Goal: Task Accomplishment & Management: Complete application form

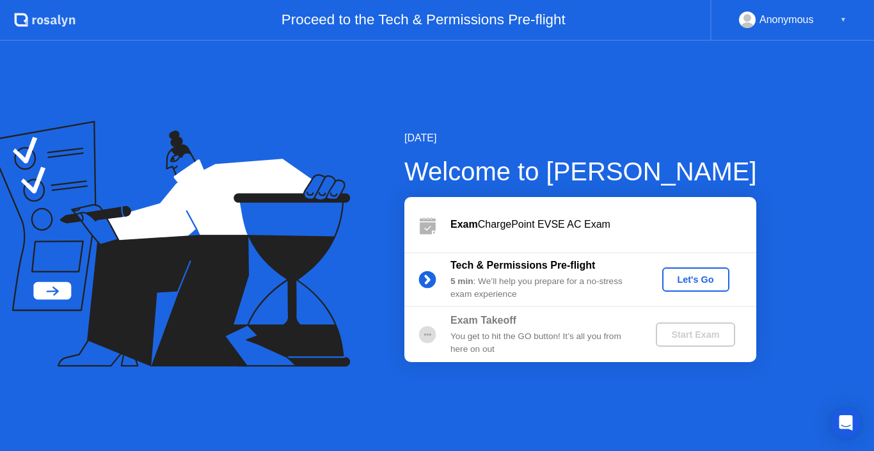
click at [688, 275] on div "Let's Go" at bounding box center [695, 280] width 57 height 10
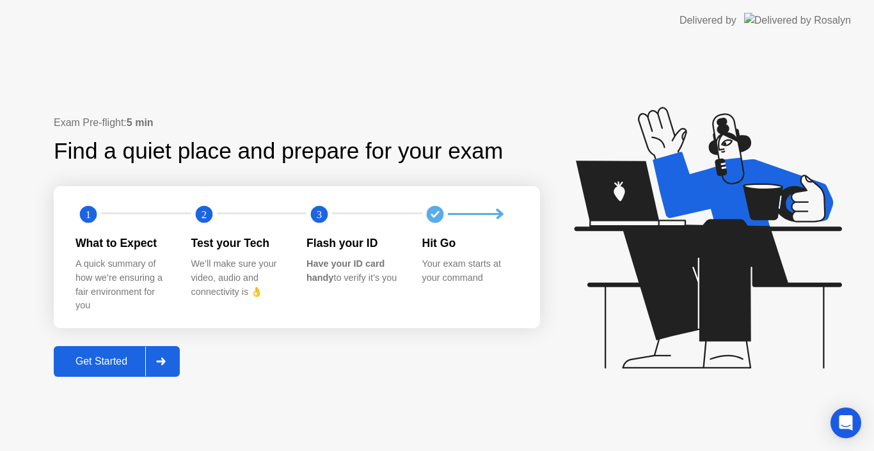
click at [121, 351] on button "Get Started" at bounding box center [117, 361] width 126 height 31
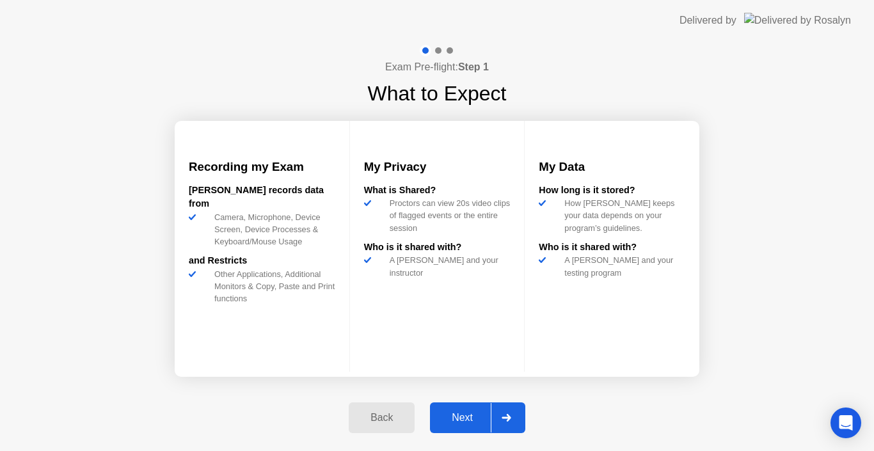
click at [471, 415] on div "Next" at bounding box center [462, 418] width 57 height 12
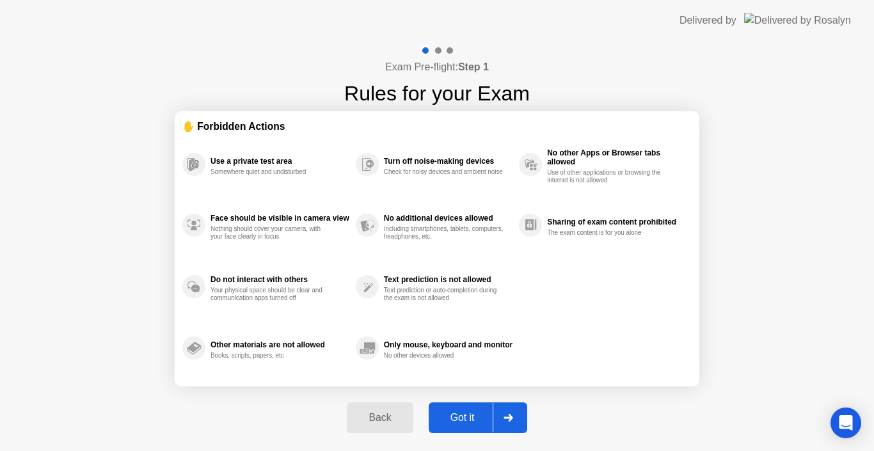
click at [474, 419] on div "Got it" at bounding box center [463, 418] width 60 height 12
select select "Available cameras"
select select "Available speakers"
select select "Available microphones"
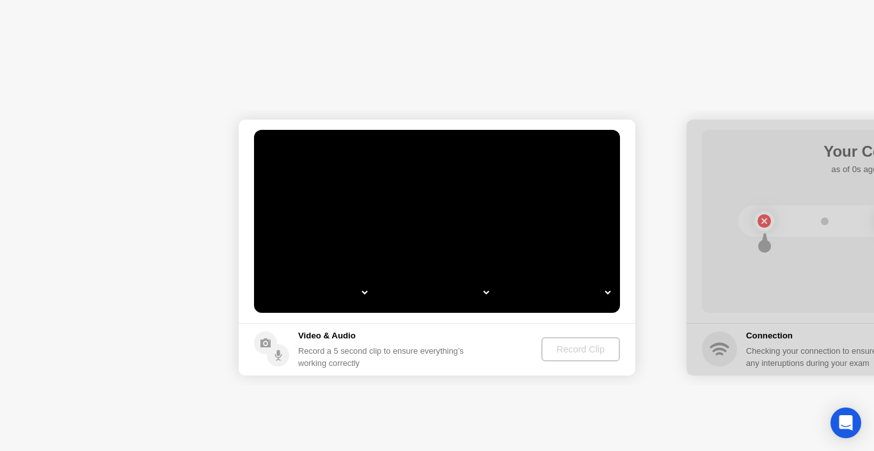
select select "*"
select select "**********"
select select "*******"
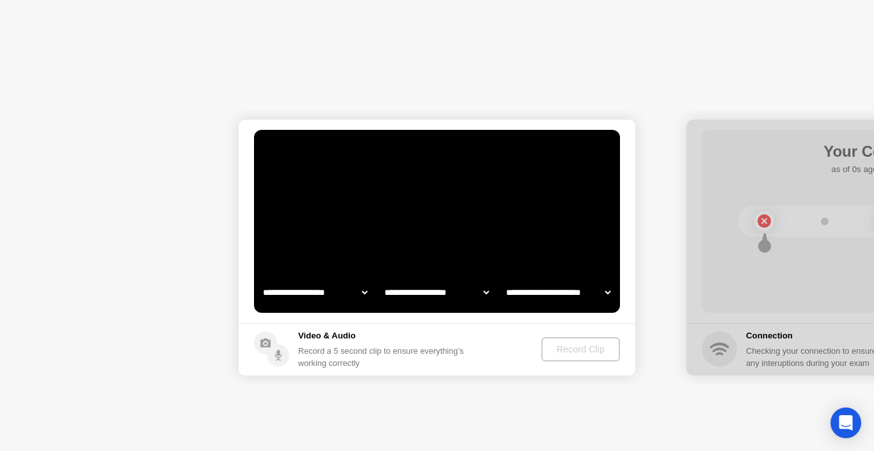
select select "*******"
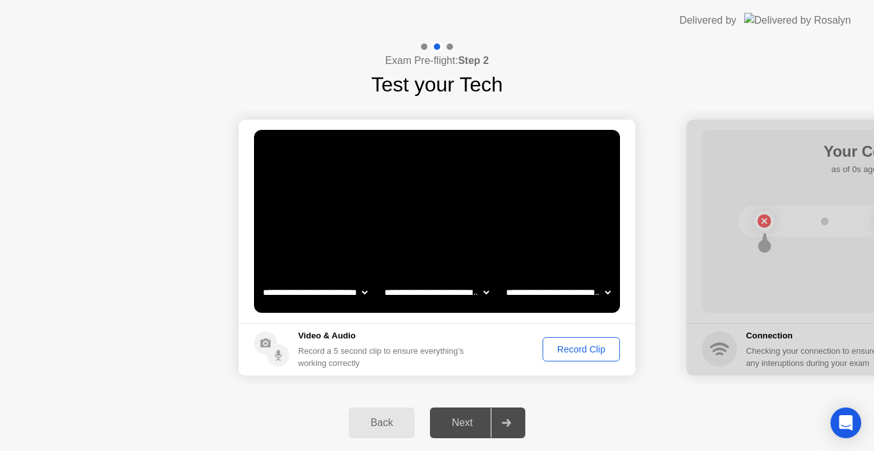
click at [573, 348] on div "Record Clip" at bounding box center [581, 349] width 68 height 10
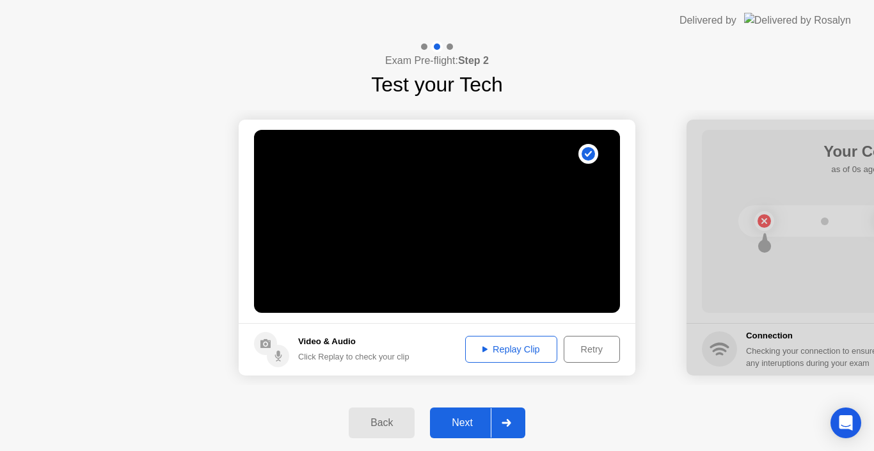
click at [468, 429] on div "Next" at bounding box center [462, 423] width 57 height 12
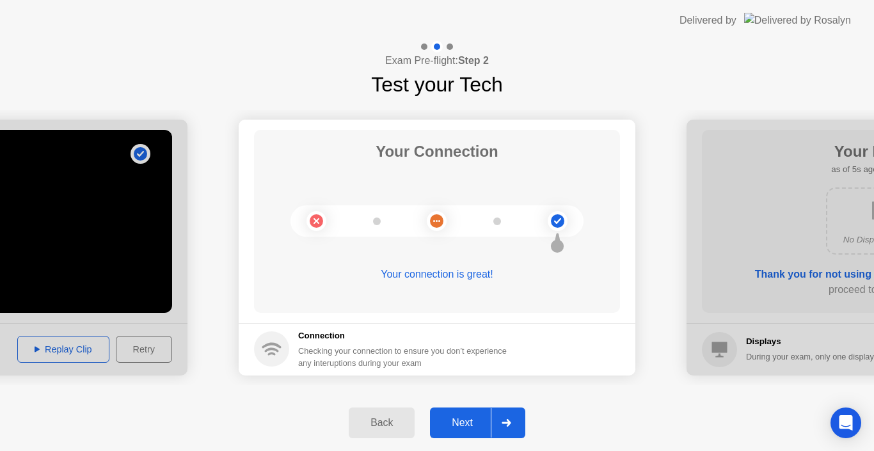
click at [477, 425] on div "Next" at bounding box center [462, 423] width 57 height 12
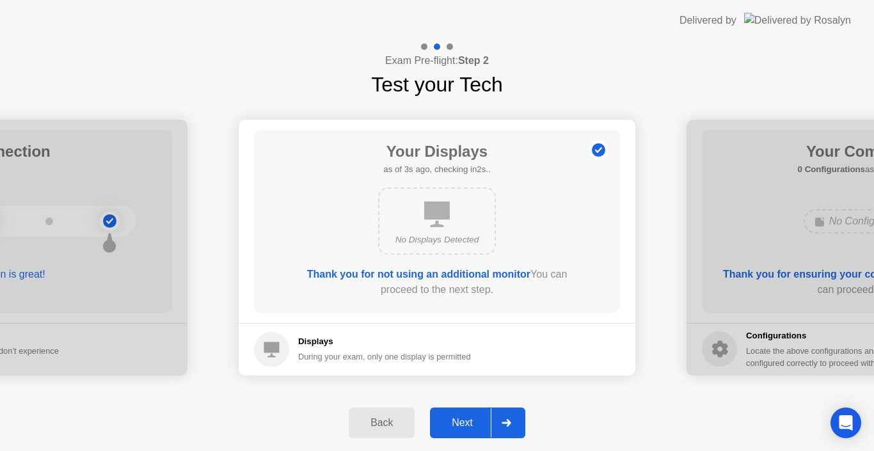
click at [467, 420] on div "Next" at bounding box center [462, 423] width 57 height 12
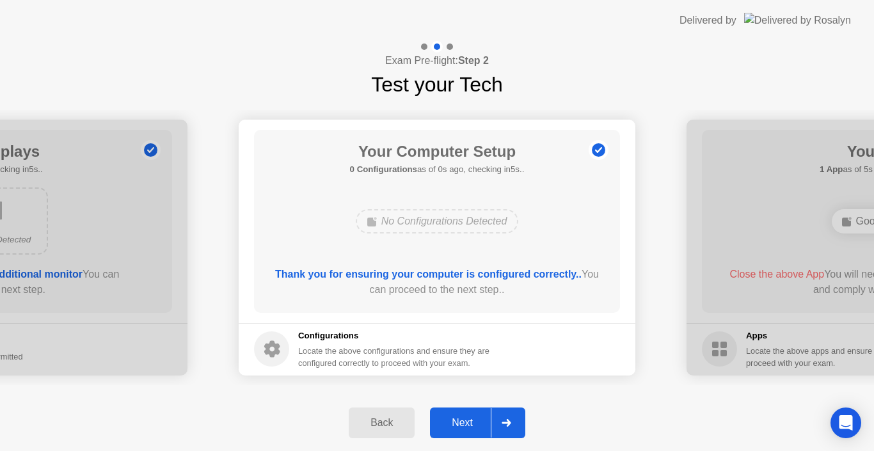
click at [476, 426] on div "Next" at bounding box center [462, 423] width 57 height 12
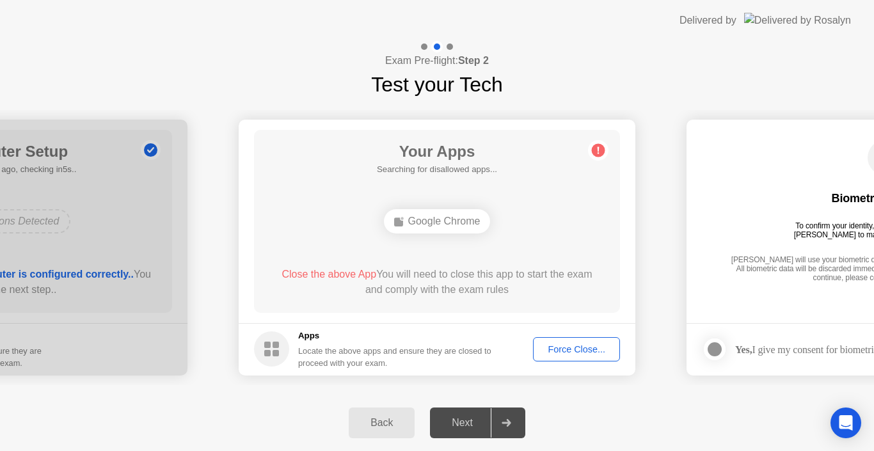
click at [577, 352] on div "Force Close..." at bounding box center [576, 349] width 78 height 10
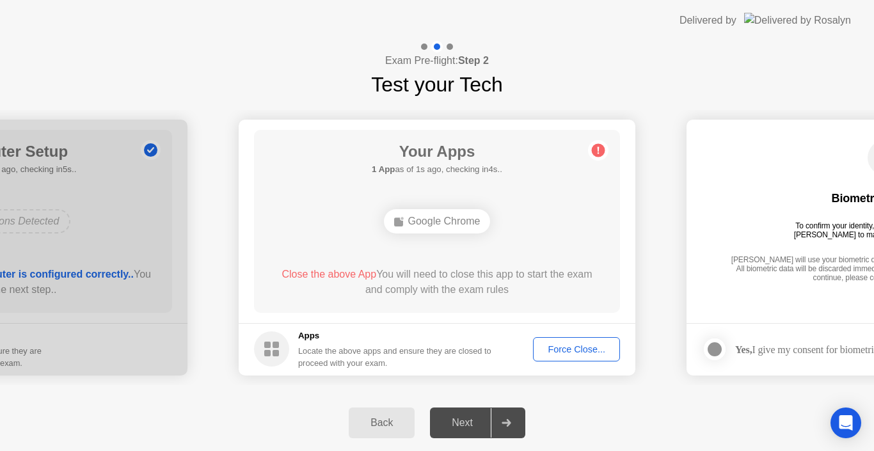
click at [553, 348] on div "Force Close..." at bounding box center [576, 349] width 78 height 10
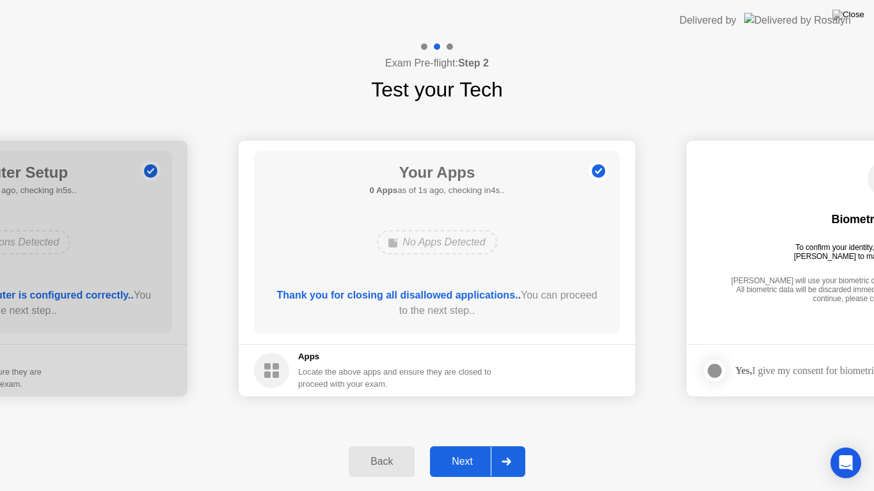
click at [467, 450] on button "Next" at bounding box center [477, 462] width 95 height 31
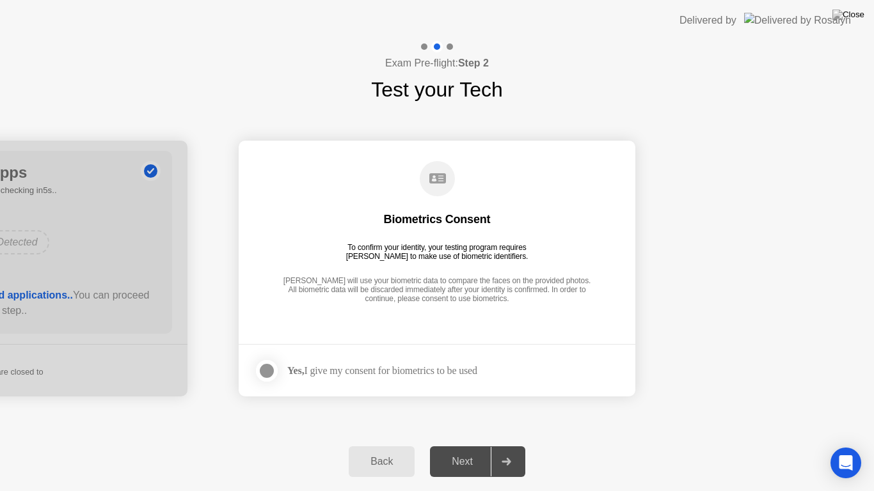
click at [269, 373] on div at bounding box center [266, 370] width 15 height 15
click at [479, 450] on div "Next" at bounding box center [462, 462] width 57 height 12
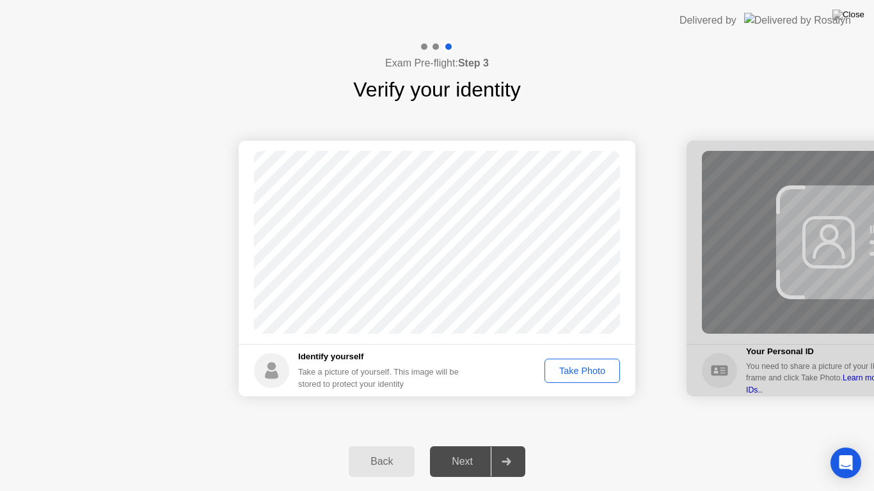
click at [576, 374] on div "Take Photo" at bounding box center [582, 371] width 67 height 10
click at [462, 450] on div "Next" at bounding box center [462, 462] width 57 height 12
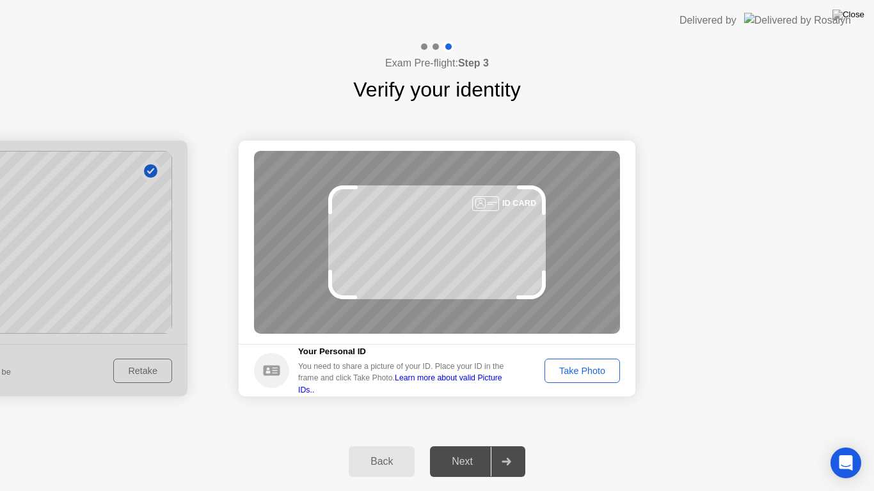
click at [592, 376] on div "Take Photo" at bounding box center [582, 371] width 67 height 10
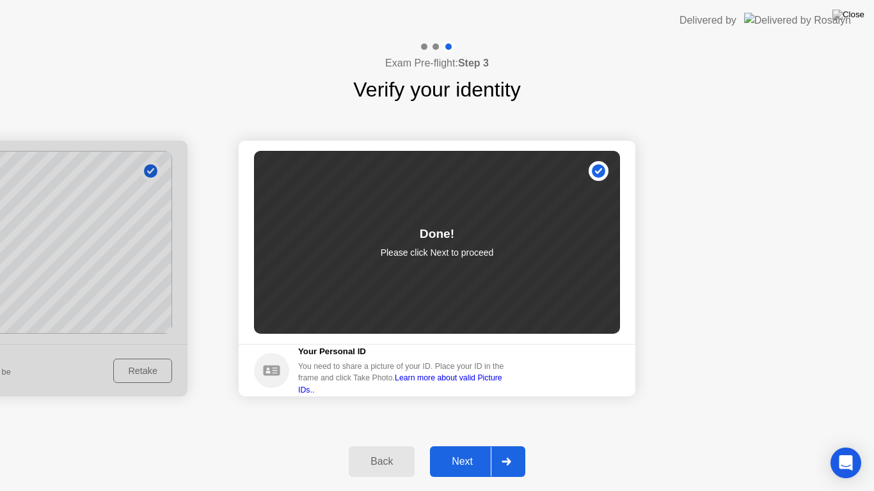
click at [467, 450] on div "Next" at bounding box center [462, 462] width 57 height 12
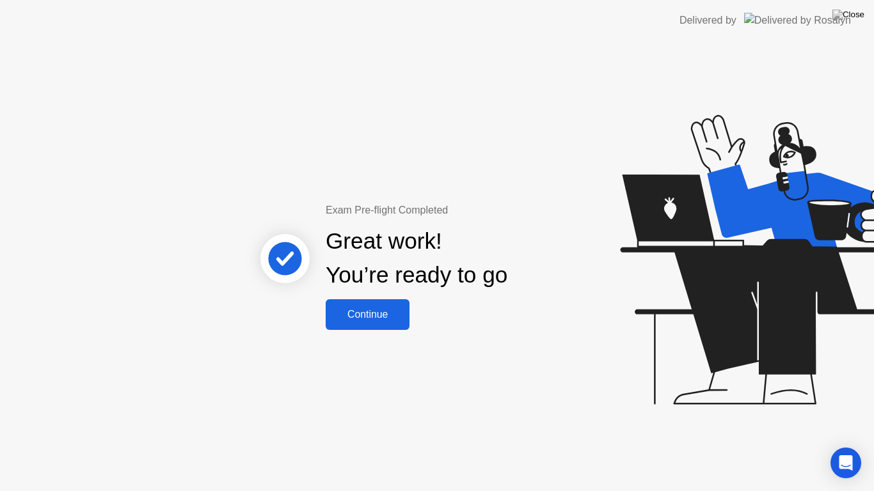
click at [401, 324] on button "Continue" at bounding box center [368, 314] width 84 height 31
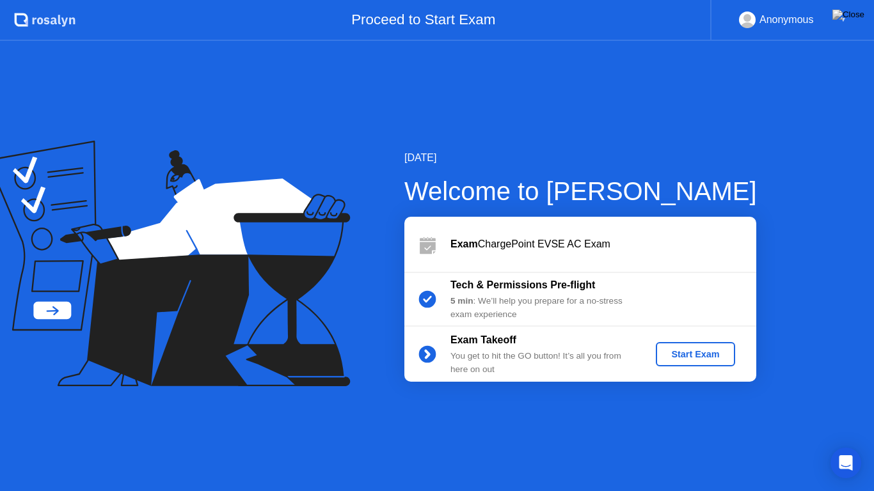
click at [688, 357] on div "Start Exam" at bounding box center [695, 354] width 68 height 10
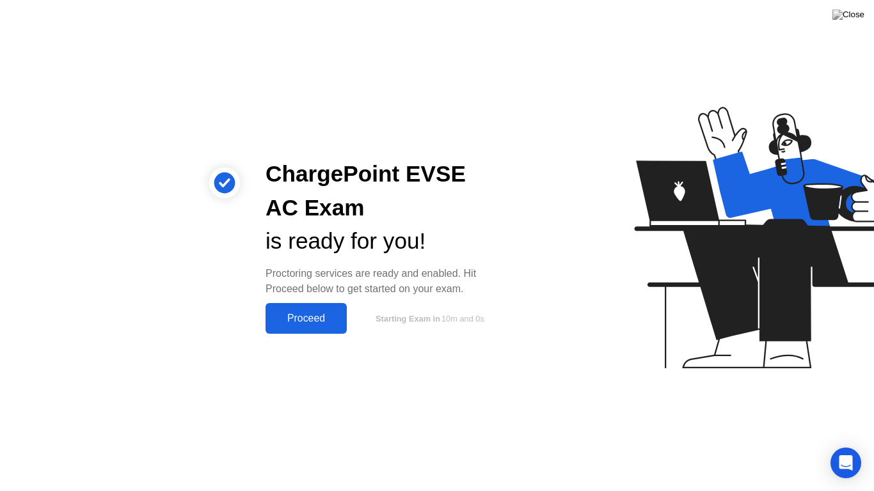
click at [305, 313] on div "Proceed" at bounding box center [306, 319] width 74 height 12
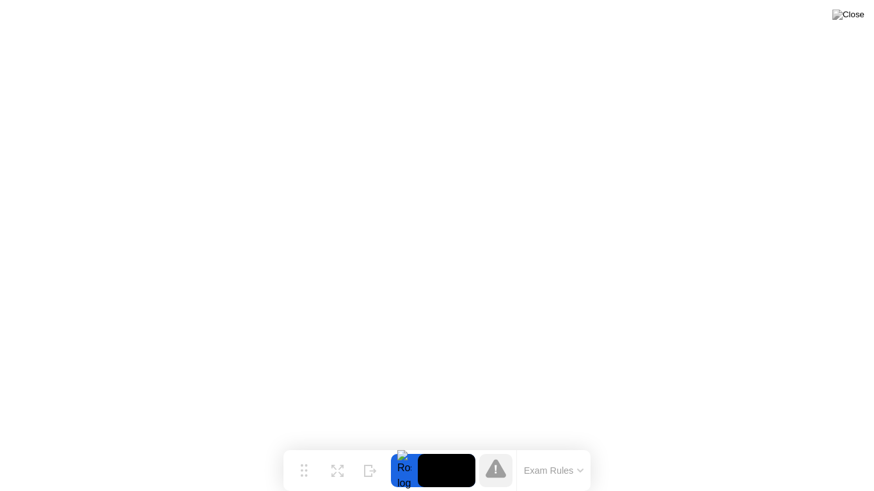
click at [576, 450] on button "Exam Rules" at bounding box center [554, 471] width 68 height 12
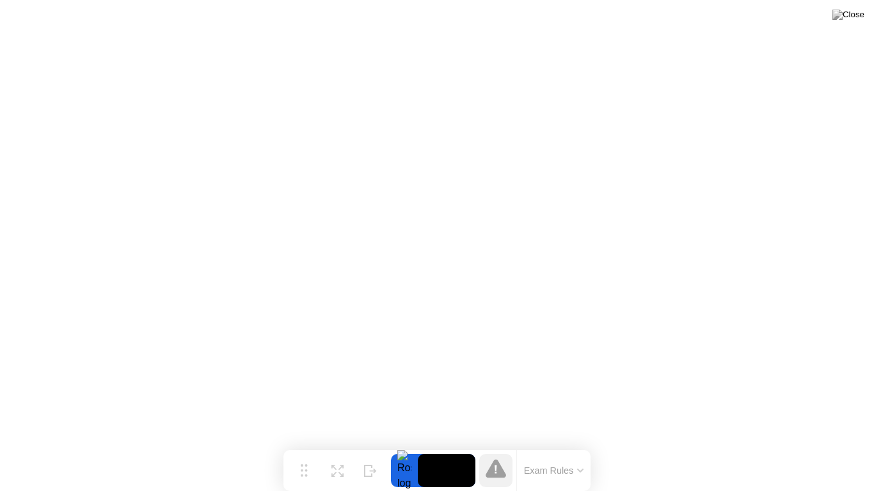
click at [498, 450] on icon at bounding box center [496, 468] width 20 height 19
